Goal: Task Accomplishment & Management: Use online tool/utility

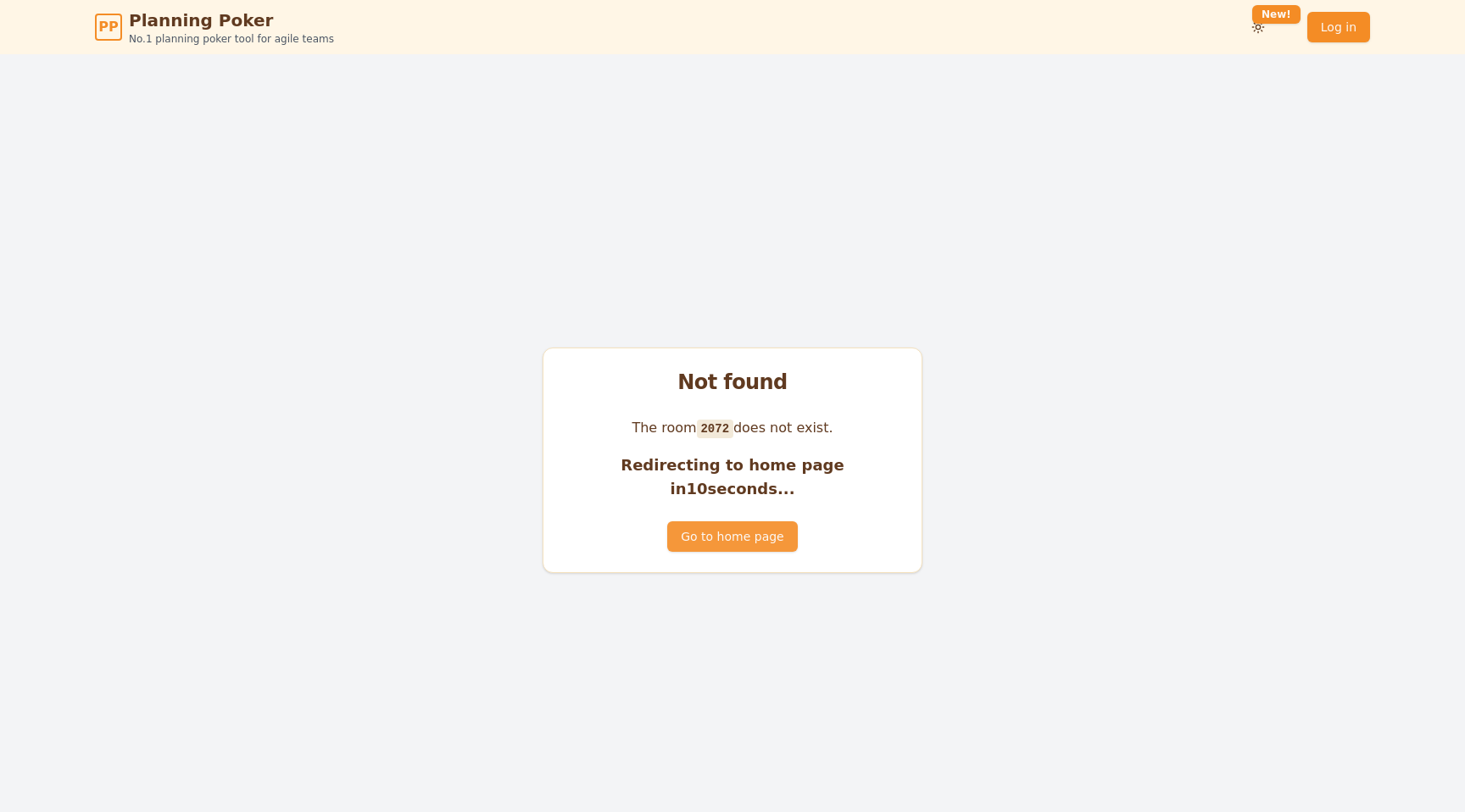
click at [752, 531] on button "Go to home page" at bounding box center [732, 536] width 130 height 30
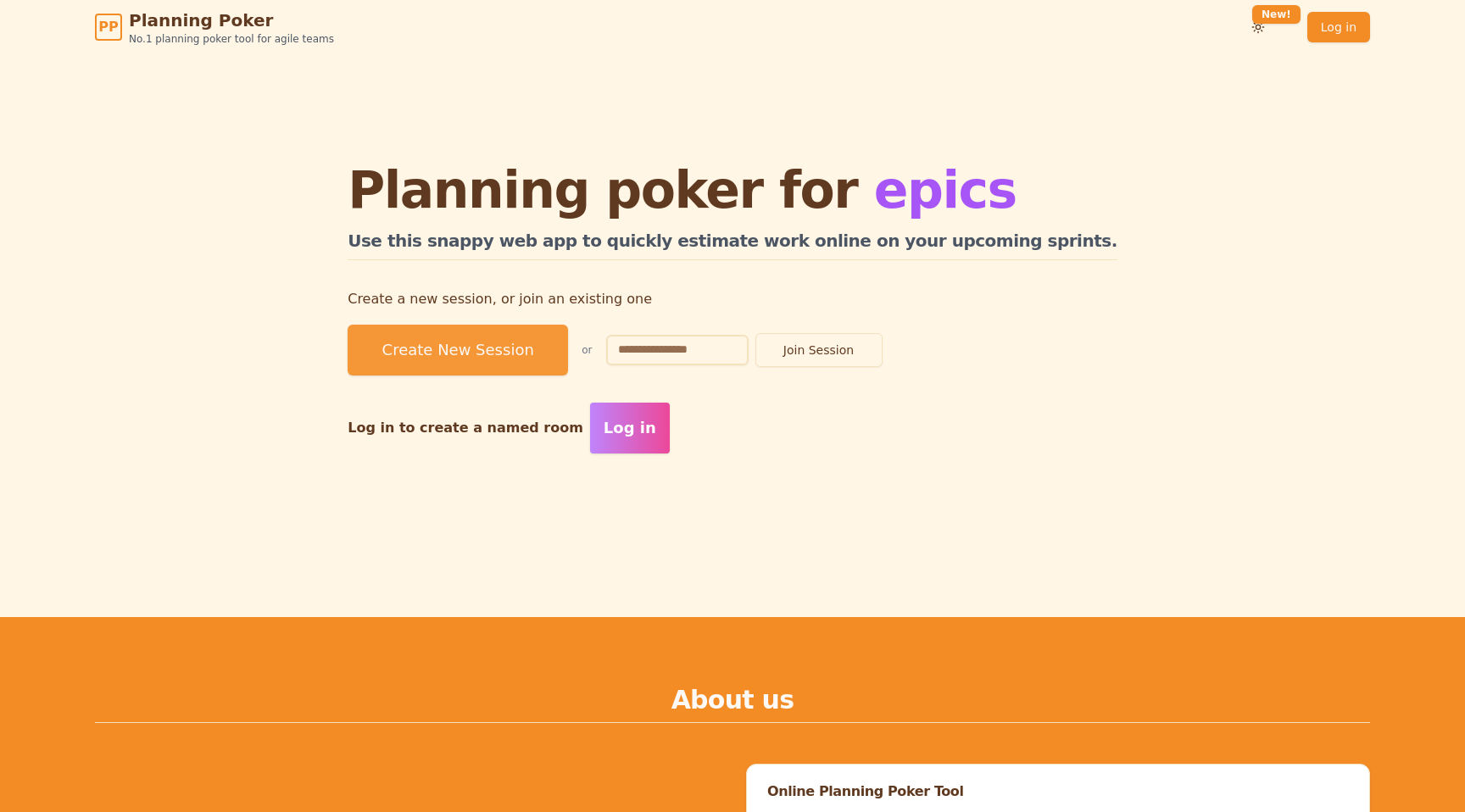
click at [568, 348] on button "Create New Session" at bounding box center [458, 350] width 221 height 51
